Goal: Transaction & Acquisition: Purchase product/service

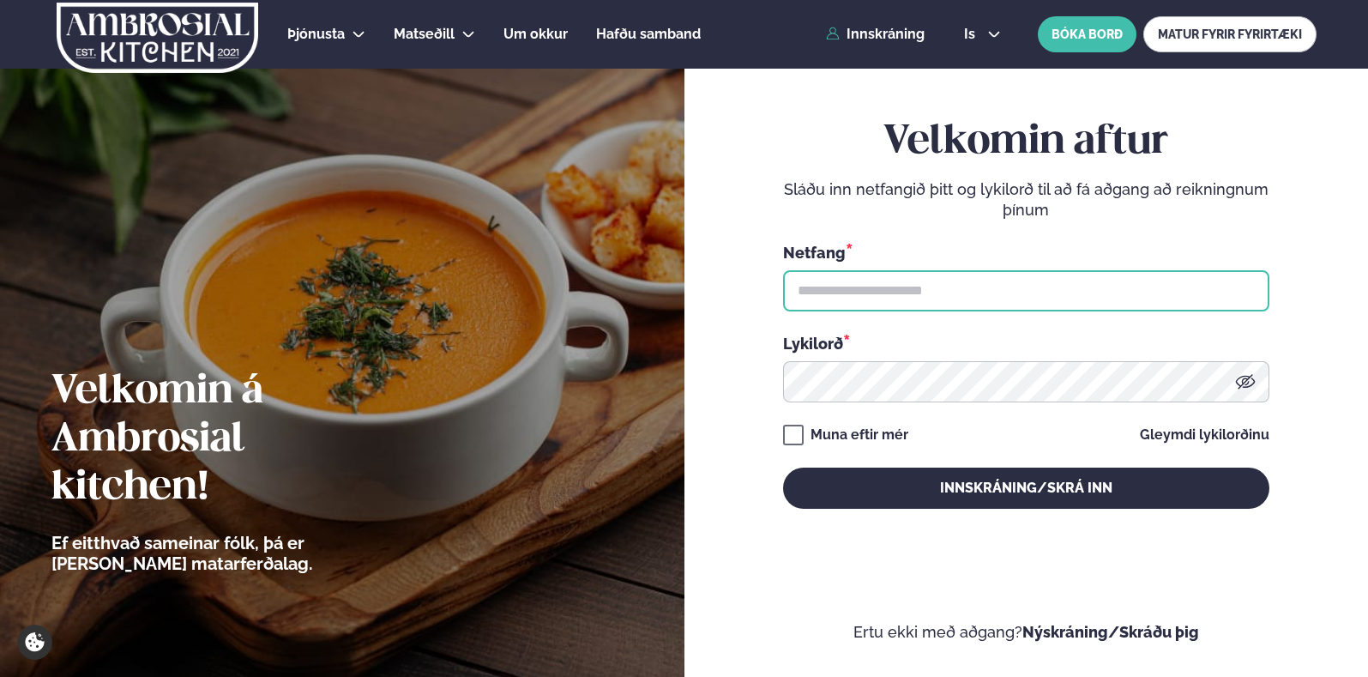
type input "**********"
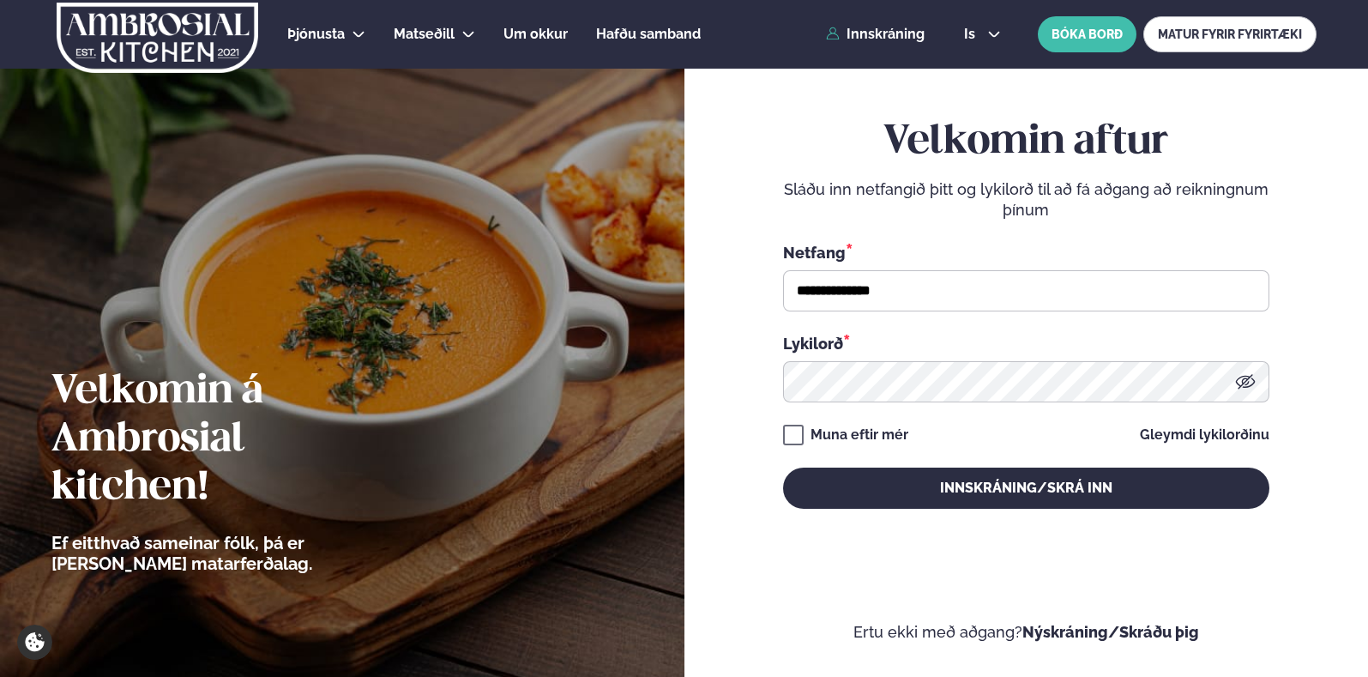
click at [878, 432] on div "Muna eftir mér" at bounding box center [860, 435] width 98 height 21
click at [883, 436] on div "Muna eftir mér" at bounding box center [860, 435] width 98 height 21
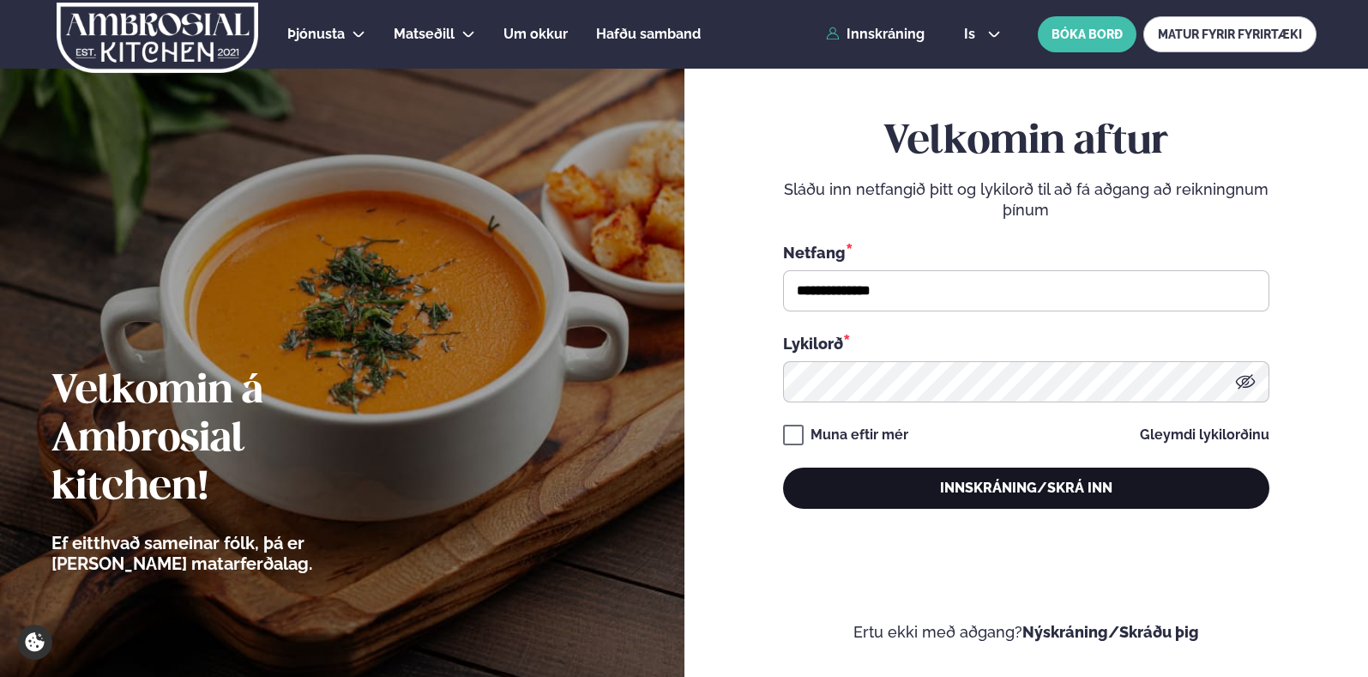
click at [1043, 486] on button "Innskráning/Skrá inn" at bounding box center [1026, 488] width 486 height 41
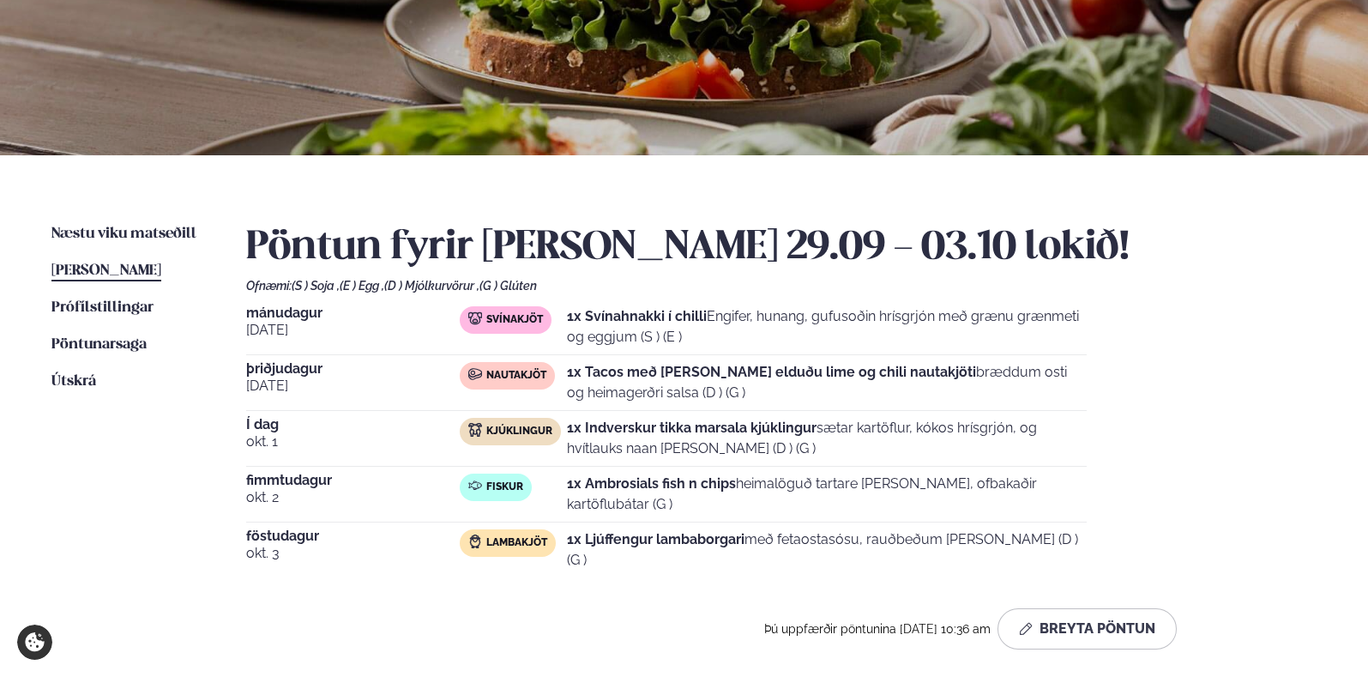
scroll to position [322, 0]
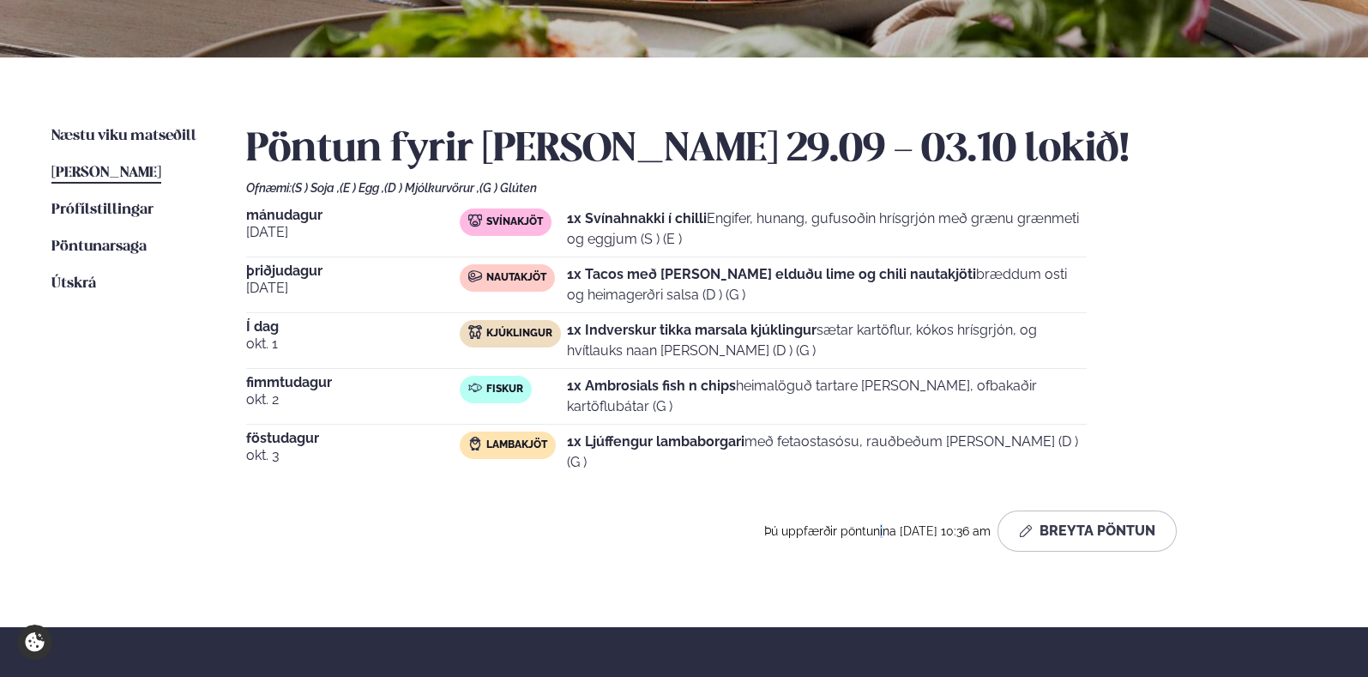
drag, startPoint x: 888, startPoint y: 564, endPoint x: 992, endPoint y: 578, distance: 104.8
click at [923, 576] on div "Næstu [PERSON_NAME] matseðill Næsta vika [PERSON_NAME] matseðill [PERSON_NAME] …" at bounding box center [684, 342] width 1368 height 570
click at [992, 578] on div "Næstu [PERSON_NAME] matseðill Næsta vika [PERSON_NAME] matseðill [PERSON_NAME] …" at bounding box center [684, 342] width 1368 height 570
drag, startPoint x: 626, startPoint y: 459, endPoint x: 555, endPoint y: 465, distance: 71.5
click at [583, 465] on div "Pöntun fyrir [PERSON_NAME] 29.09 - 03.10 lokið! Ofnæmi: (S ) Soja , (E ) Egg , …" at bounding box center [781, 338] width 1071 height 425
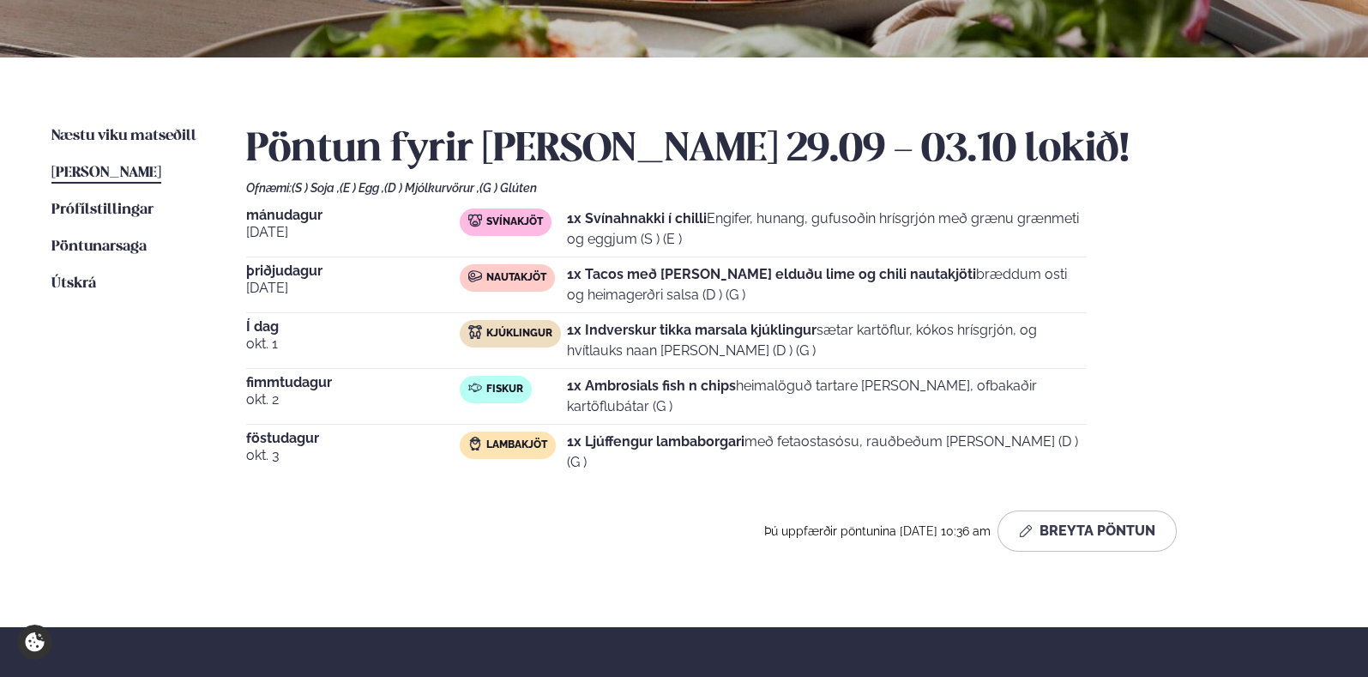
click at [555, 465] on div "[DATE] Lambakjöt 1x Ljúffengur lambaborgari með fetaostasósu, rauðbeðum [PERSON…" at bounding box center [666, 455] width 841 height 48
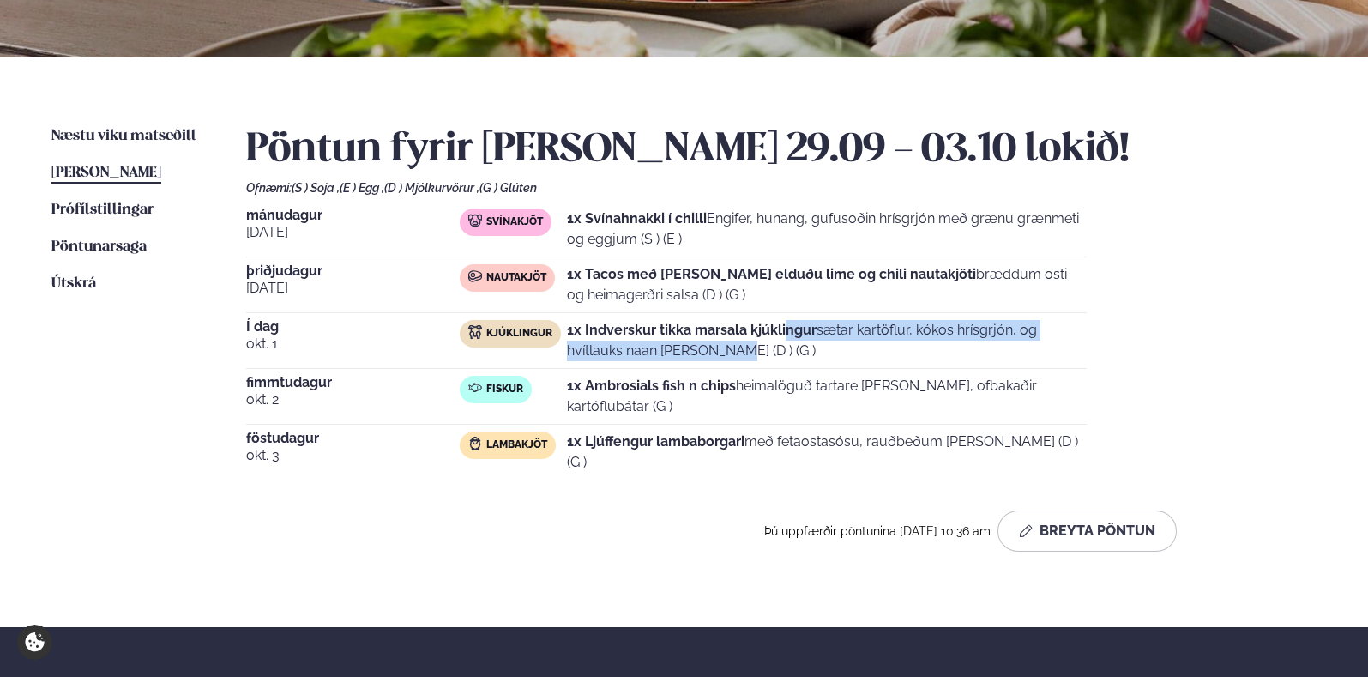
drag, startPoint x: 648, startPoint y: 349, endPoint x: 937, endPoint y: 323, distance: 290.2
click at [856, 327] on p "1x Indverskur tikka marsala kjúklingur sætar kartöflur, kókos hrísgrjón, og hví…" at bounding box center [827, 340] width 520 height 41
click at [938, 323] on p "1x Indverskur tikka marsala kjúklingur sætar kartöflur, kókos hrísgrjón, og hví…" at bounding box center [827, 340] width 520 height 41
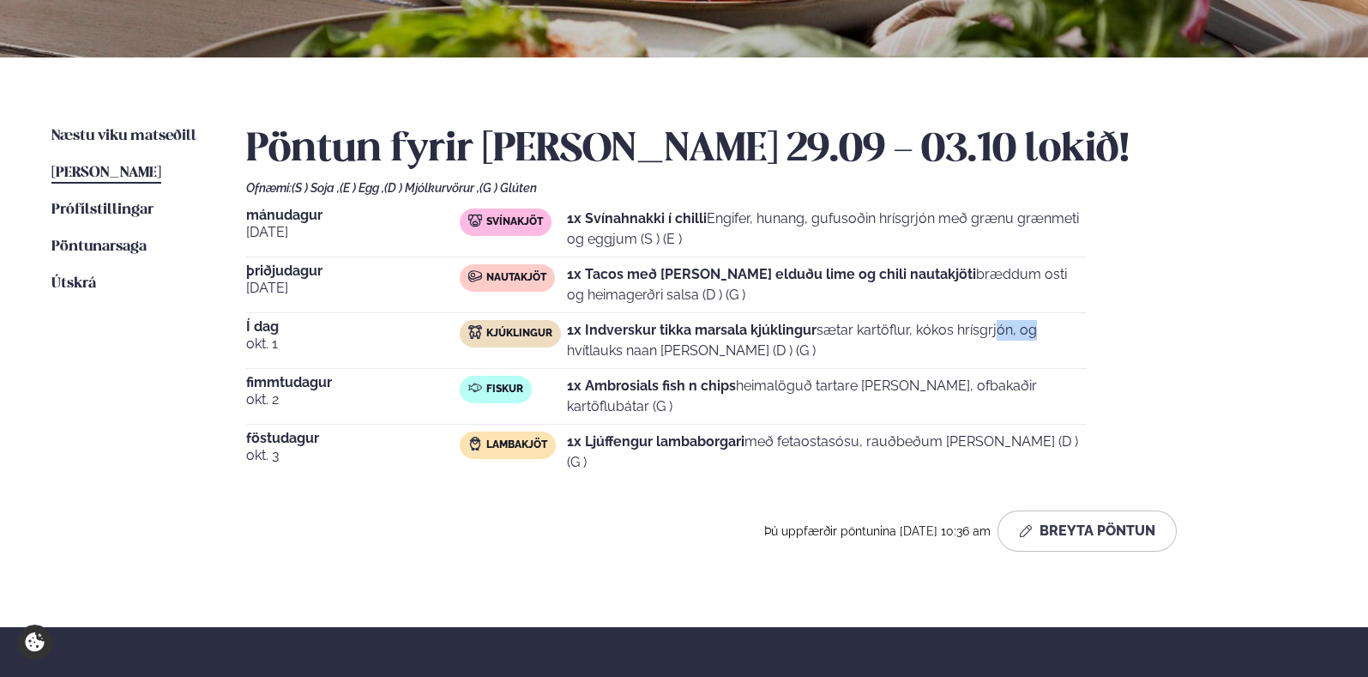
drag, startPoint x: 937, startPoint y: 323, endPoint x: 999, endPoint y: 346, distance: 66.5
click at [952, 331] on p "1x Indverskur tikka marsala kjúklingur sætar kartöflur, kókos hrísgrjón, og hví…" at bounding box center [827, 340] width 520 height 41
click at [999, 346] on p "1x Indverskur tikka marsala kjúklingur sætar kartöflur, kókos hrísgrjón, og hví…" at bounding box center [827, 340] width 520 height 41
